Goal: Transaction & Acquisition: Purchase product/service

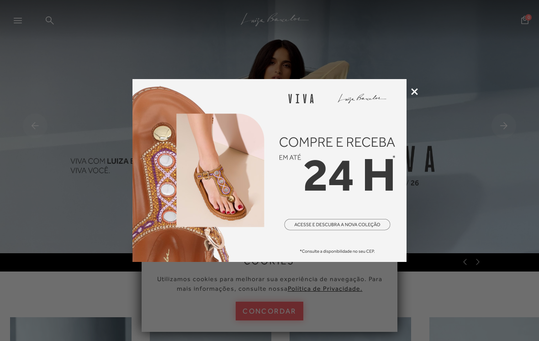
click at [225, 189] on img at bounding box center [269, 170] width 274 height 183
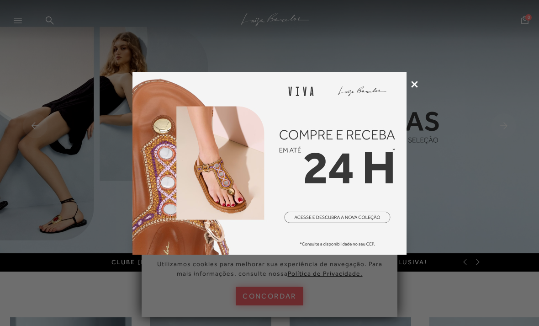
click at [417, 81] on icon at bounding box center [414, 84] width 7 height 7
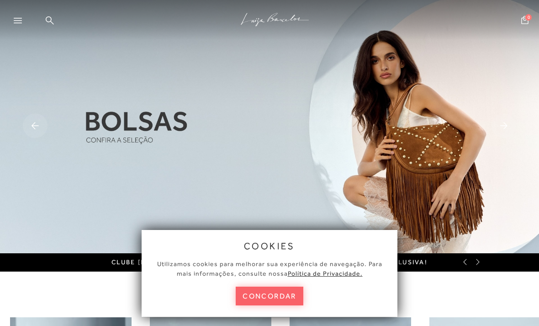
click at [26, 16] on div at bounding box center [22, 23] width 16 height 14
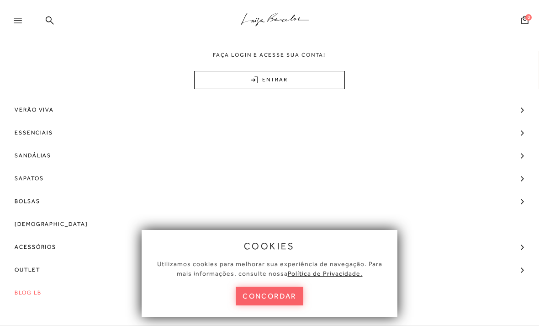
click at [36, 197] on span "Bolsas" at bounding box center [28, 201] width 26 height 23
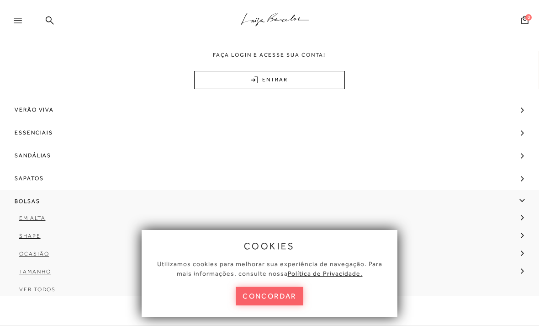
click at [35, 201] on span "Bolsas" at bounding box center [28, 201] width 26 height 23
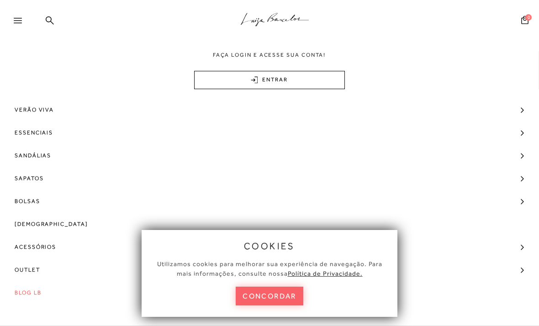
click at [36, 199] on span "Bolsas" at bounding box center [28, 201] width 26 height 23
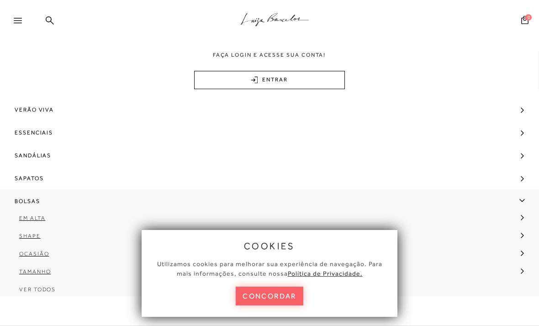
scroll to position [19, 0]
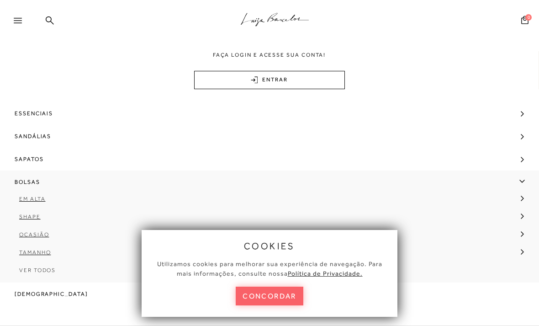
click at [48, 271] on span "Ver Todos" at bounding box center [37, 270] width 37 height 6
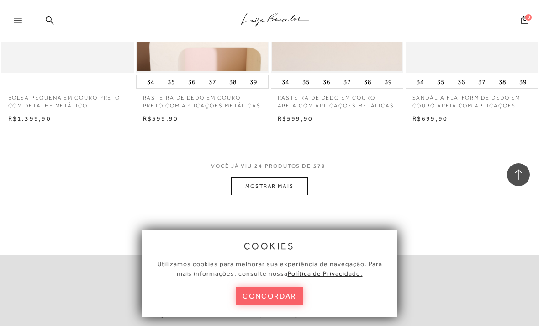
scroll to position [1519, 0]
click at [270, 177] on button "MOSTRAR MAIS" at bounding box center [269, 186] width 77 height 18
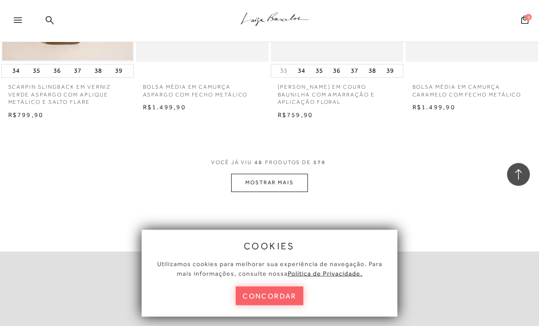
scroll to position [3109, 0]
click at [286, 174] on button "MOSTRAR MAIS" at bounding box center [269, 183] width 77 height 18
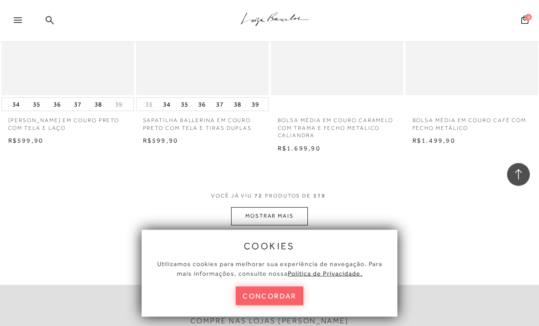
scroll to position [4663, 0]
click at [269, 207] on button "MOSTRAR MAIS" at bounding box center [269, 216] width 77 height 18
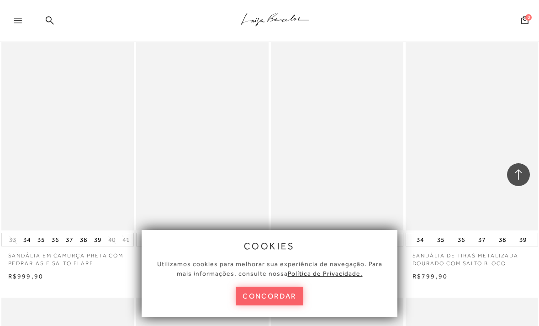
scroll to position [5850, 0]
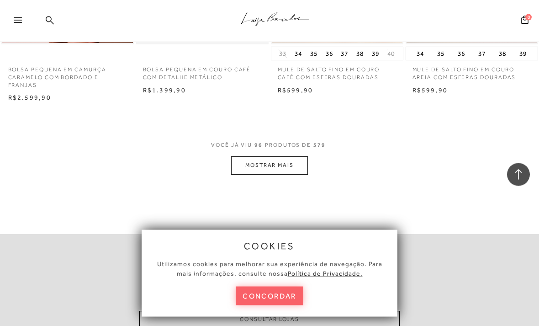
click at [288, 157] on button "MOSTRAR MAIS" at bounding box center [269, 166] width 77 height 18
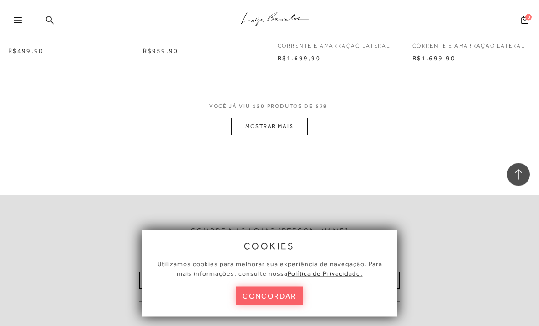
scroll to position [7926, 0]
click at [296, 119] on button "MOSTRAR MAIS" at bounding box center [269, 128] width 77 height 18
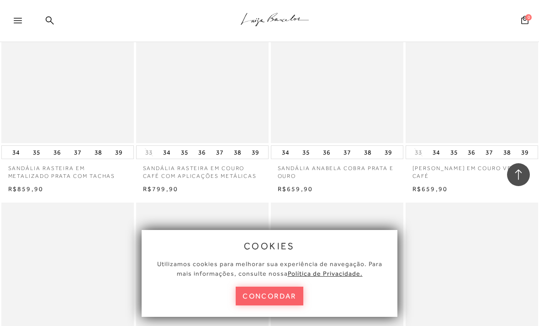
scroll to position [8726, 0]
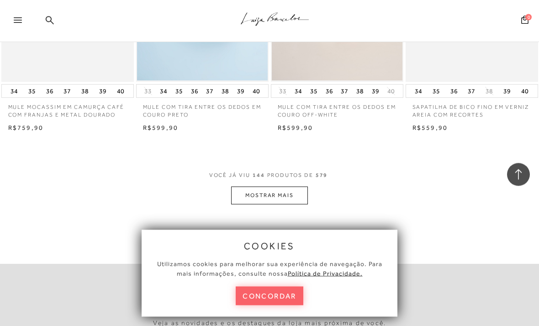
click at [287, 187] on button "MOSTRAR MAIS" at bounding box center [269, 196] width 77 height 18
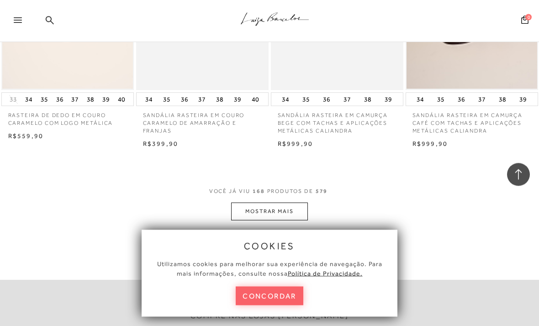
scroll to position [11054, 0]
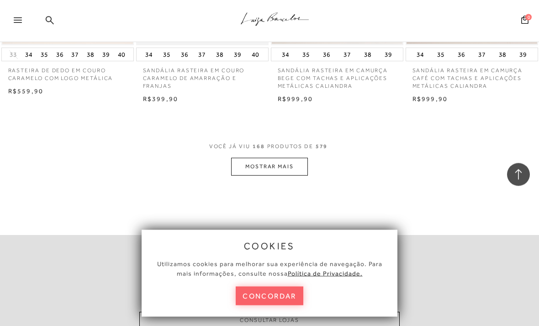
click at [290, 158] on button "MOSTRAR MAIS" at bounding box center [269, 167] width 77 height 18
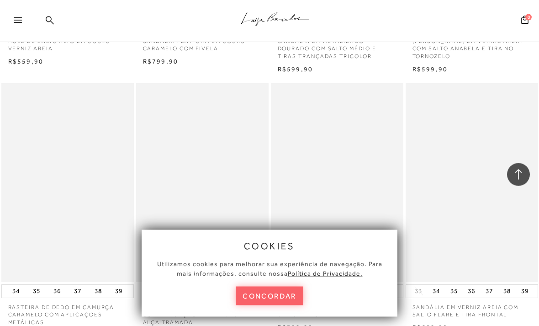
scroll to position [12654, 0]
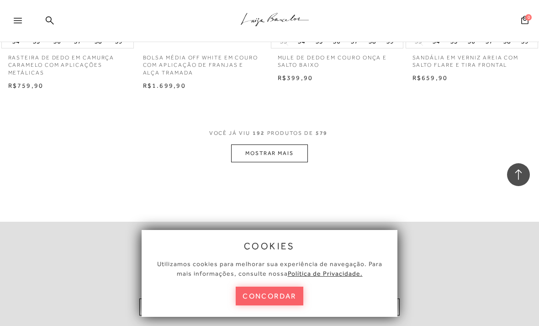
click at [306, 144] on button "MOSTRAR MAIS" at bounding box center [269, 153] width 77 height 18
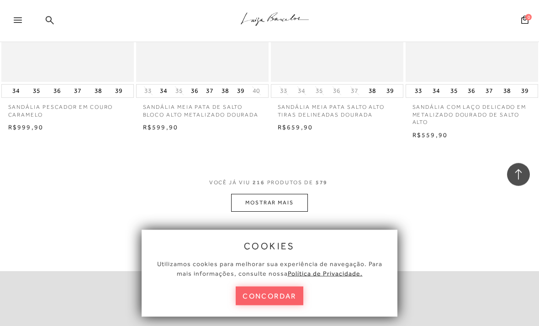
scroll to position [14202, 0]
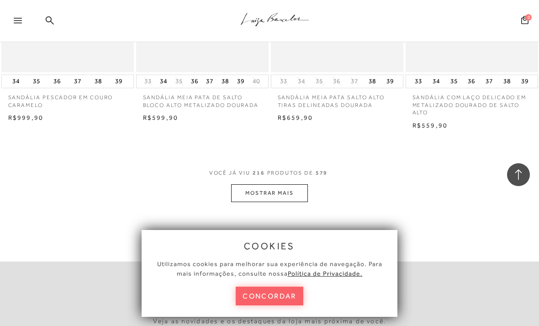
click at [290, 184] on button "MOSTRAR MAIS" at bounding box center [269, 193] width 77 height 18
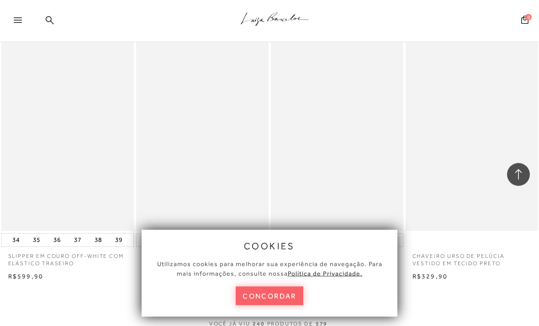
scroll to position [15744, 0]
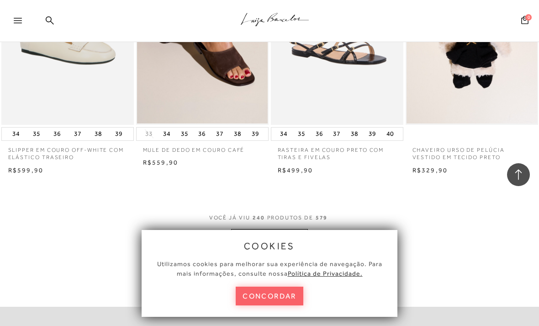
click at [275, 229] on button "MOSTRAR MAIS" at bounding box center [269, 238] width 77 height 18
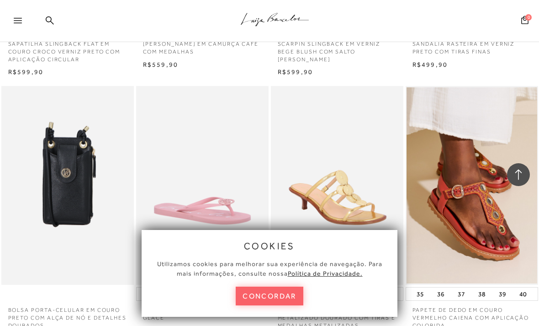
scroll to position [17362, 0]
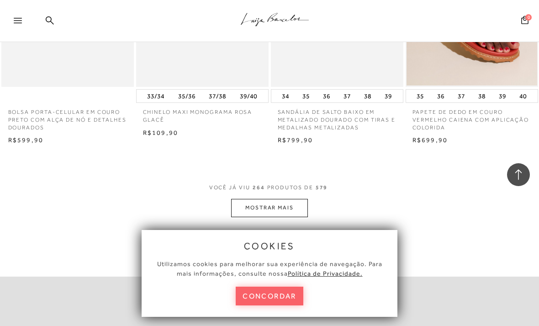
click at [273, 199] on button "MOSTRAR MAIS" at bounding box center [269, 208] width 77 height 18
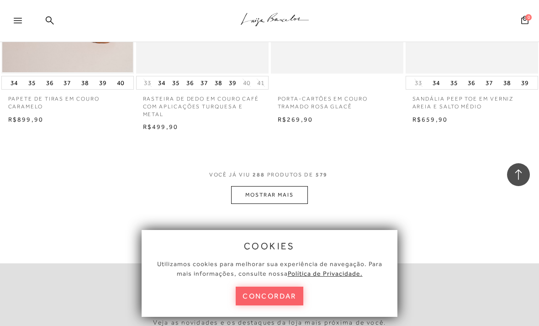
scroll to position [18870, 0]
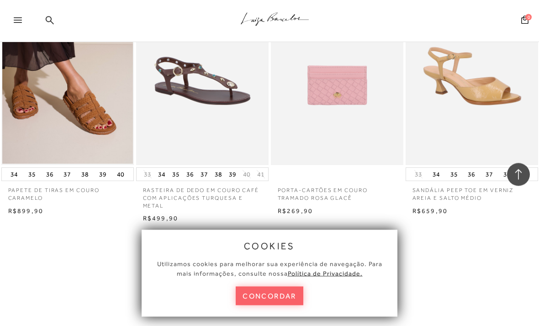
click at [296, 261] on span "VOCÊ JÁ VIU 288 PRODUTOS DE 579" at bounding box center [269, 269] width 121 height 16
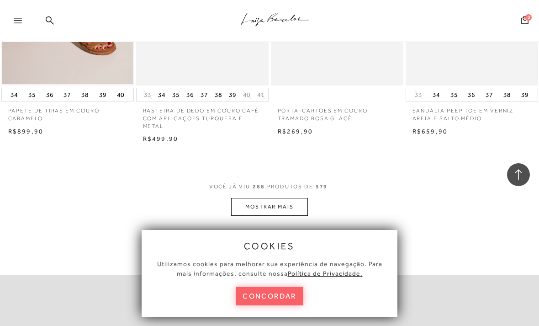
click at [291, 198] on button "MOSTRAR MAIS" at bounding box center [269, 207] width 77 height 18
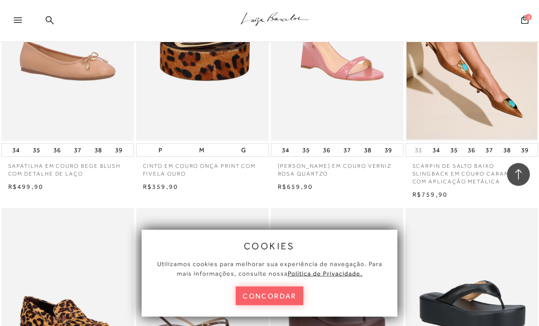
scroll to position [20456, 0]
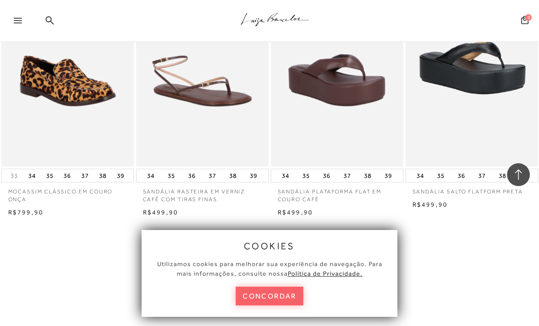
click at [283, 271] on button "MOSTRAR MAIS" at bounding box center [269, 280] width 77 height 18
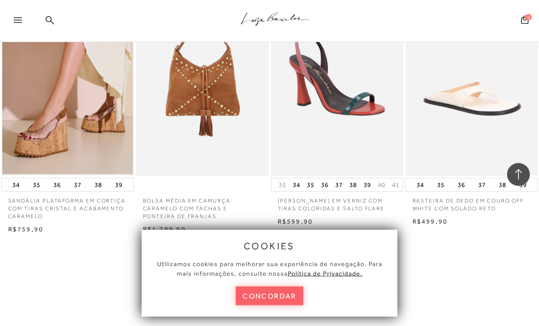
scroll to position [22059, 0]
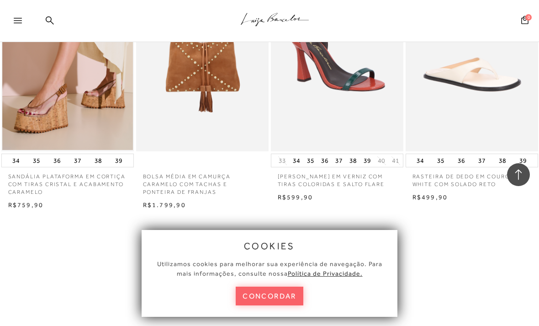
click at [303, 264] on button "MOSTRAR MAIS" at bounding box center [269, 273] width 77 height 18
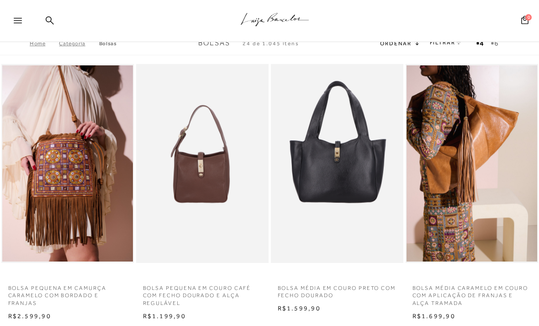
click at [405, 47] on span "Ordenar" at bounding box center [395, 43] width 31 height 6
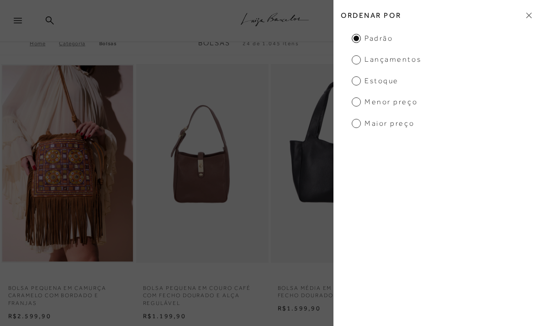
click at [406, 121] on span "Maior preço" at bounding box center [383, 123] width 63 height 10
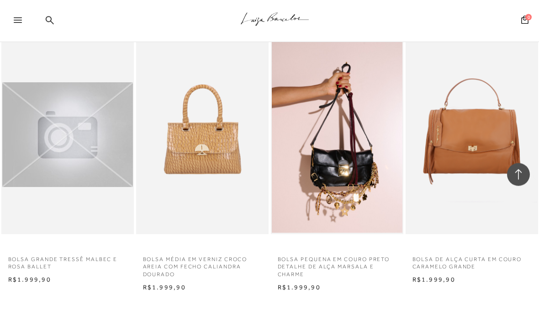
scroll to position [1449, 0]
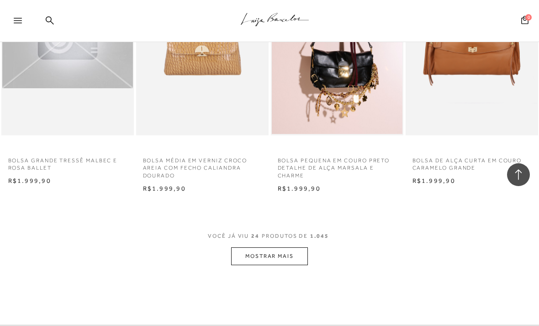
click at [284, 247] on button "MOSTRAR MAIS" at bounding box center [269, 256] width 77 height 18
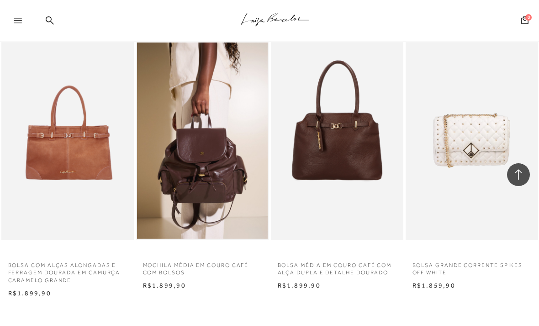
scroll to position [2941, 0]
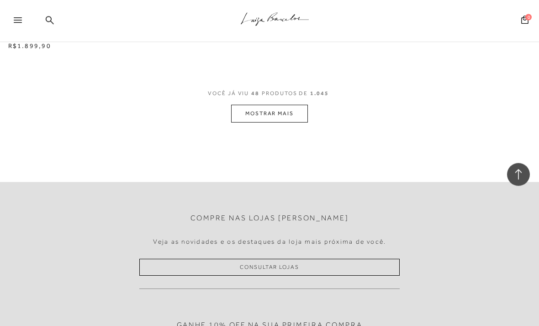
click at [247, 105] on button "MOSTRAR MAIS" at bounding box center [269, 114] width 77 height 18
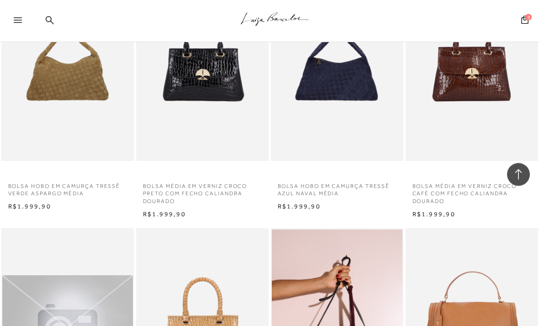
scroll to position [0, 0]
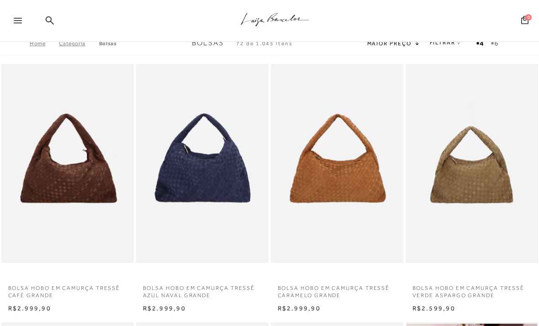
click at [449, 46] on link "FILTRAR" at bounding box center [446, 42] width 32 height 6
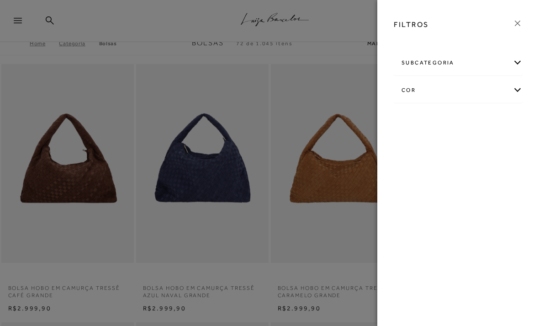
click at [507, 92] on div "cor" at bounding box center [458, 90] width 128 height 24
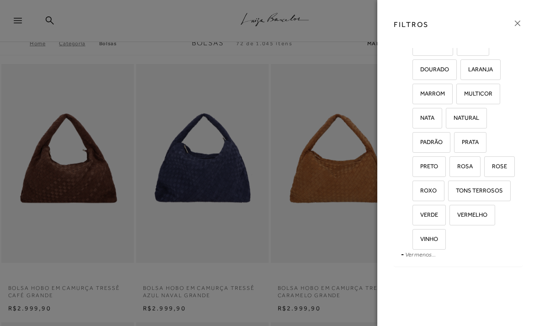
scroll to position [147, 0]
click at [481, 216] on span "VERMELHO" at bounding box center [468, 214] width 37 height 7
click at [457, 216] on input "VERMELHO" at bounding box center [452, 215] width 9 height 9
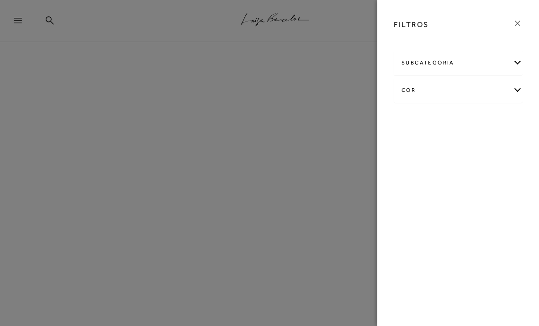
click at [495, 187] on div "FILTROS subcategoria Em [GEOGRAPHIC_DATA] Ocasião cor" at bounding box center [458, 163] width 162 height 326
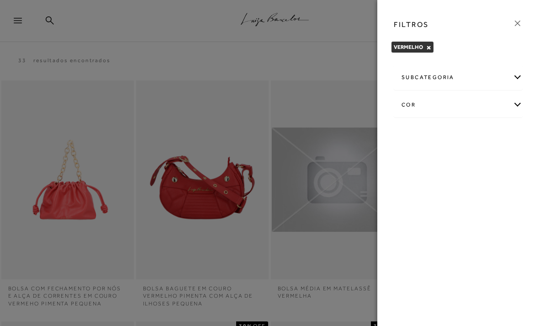
click at [515, 108] on div "cor" at bounding box center [458, 105] width 128 height 24
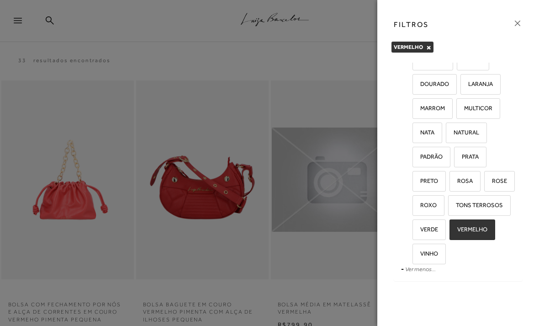
scroll to position [147, 0]
click at [499, 204] on span "TONS TERROSOS" at bounding box center [476, 204] width 54 height 7
click at [456, 204] on input "TONS TERROSOS" at bounding box center [451, 206] width 9 height 9
checkbox input "true"
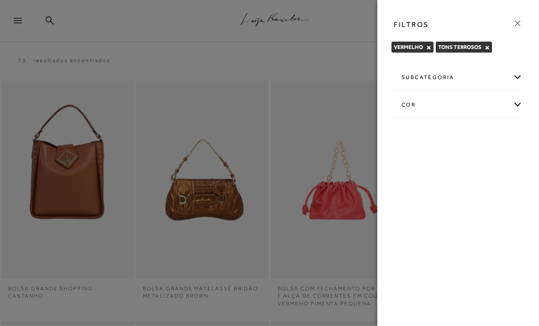
click at [518, 22] on icon at bounding box center [517, 23] width 10 height 10
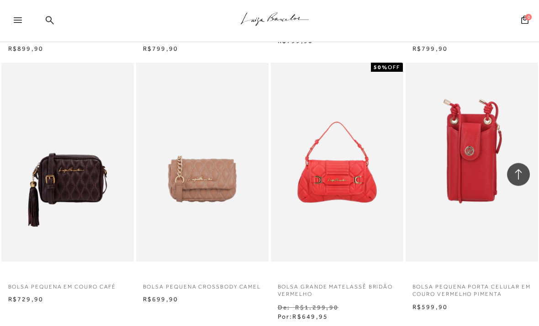
scroll to position [549, 0]
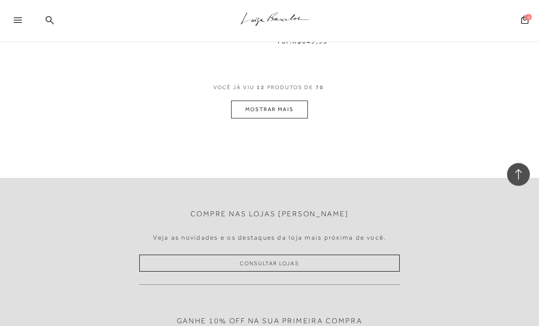
click at [245, 103] on button "MOSTRAR MAIS" at bounding box center [269, 110] width 77 height 18
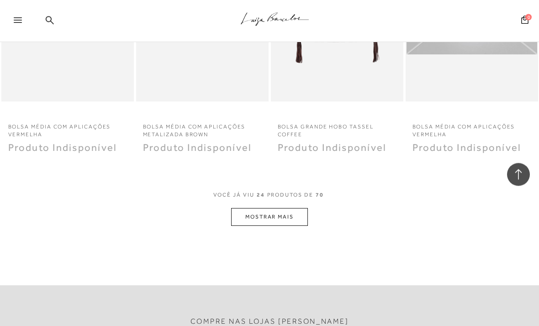
scroll to position [1504, 0]
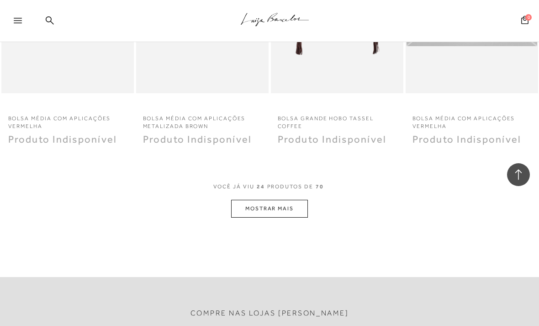
click at [244, 201] on button "MOSTRAR MAIS" at bounding box center [269, 209] width 77 height 18
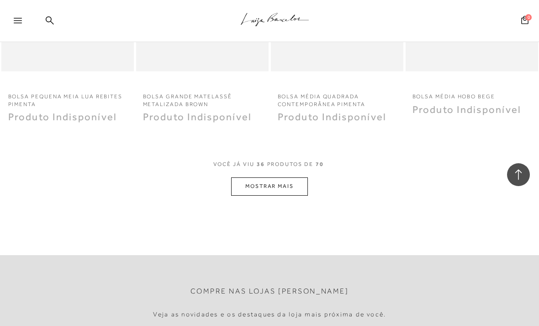
scroll to position [2309, 0]
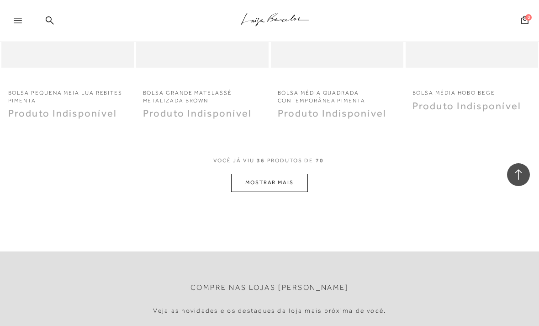
click at [292, 174] on button "MOSTRAR MAIS" at bounding box center [269, 183] width 77 height 18
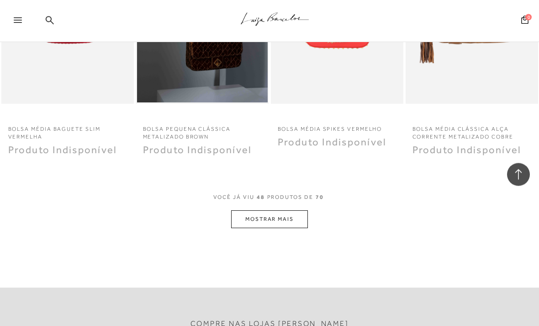
scroll to position [3064, 0]
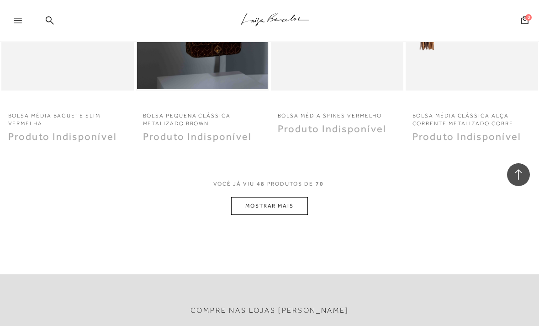
click at [292, 197] on button "MOSTRAR MAIS" at bounding box center [269, 206] width 77 height 18
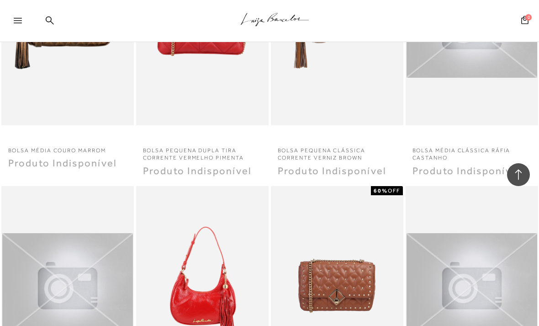
scroll to position [3289, 0]
